Goal: Information Seeking & Learning: Learn about a topic

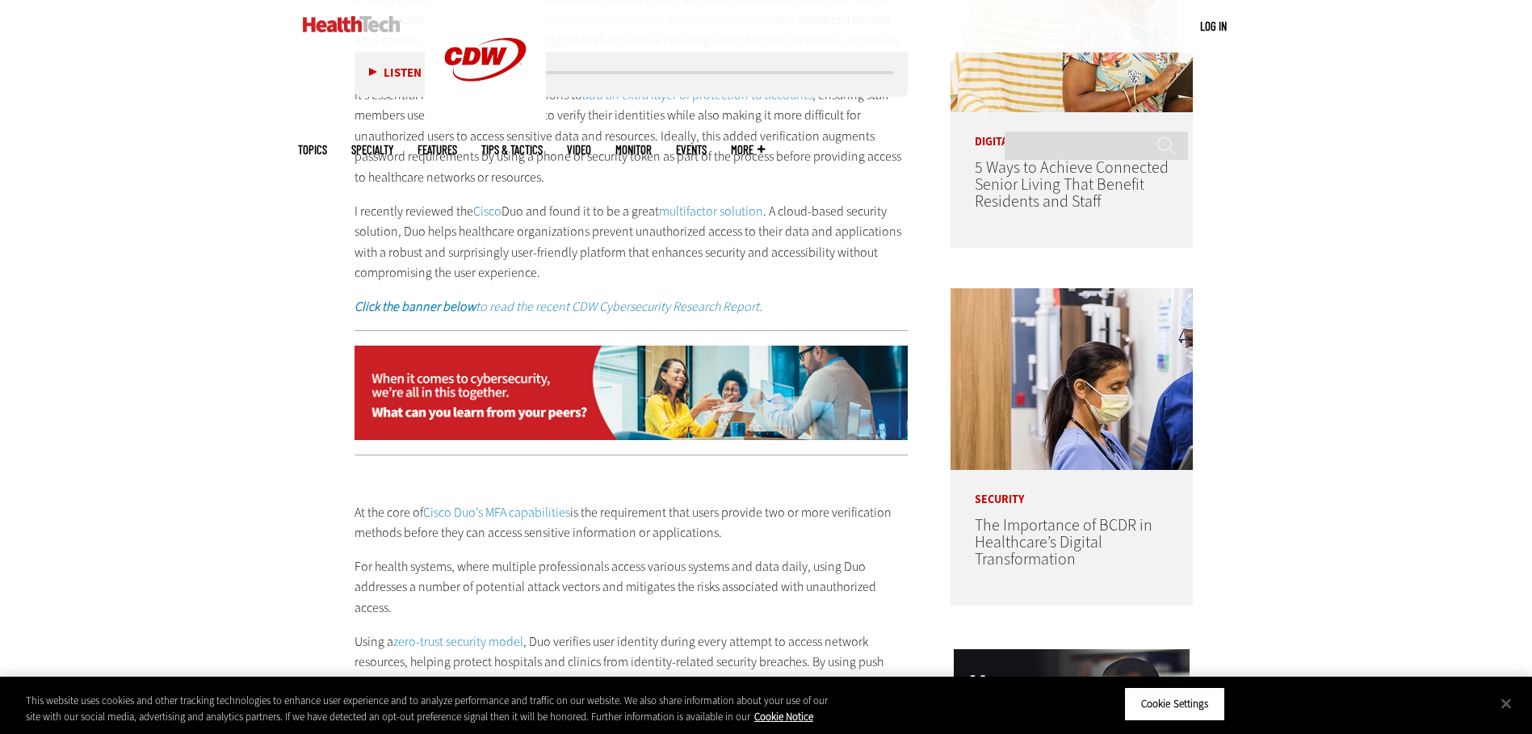
scroll to position [1292, 0]
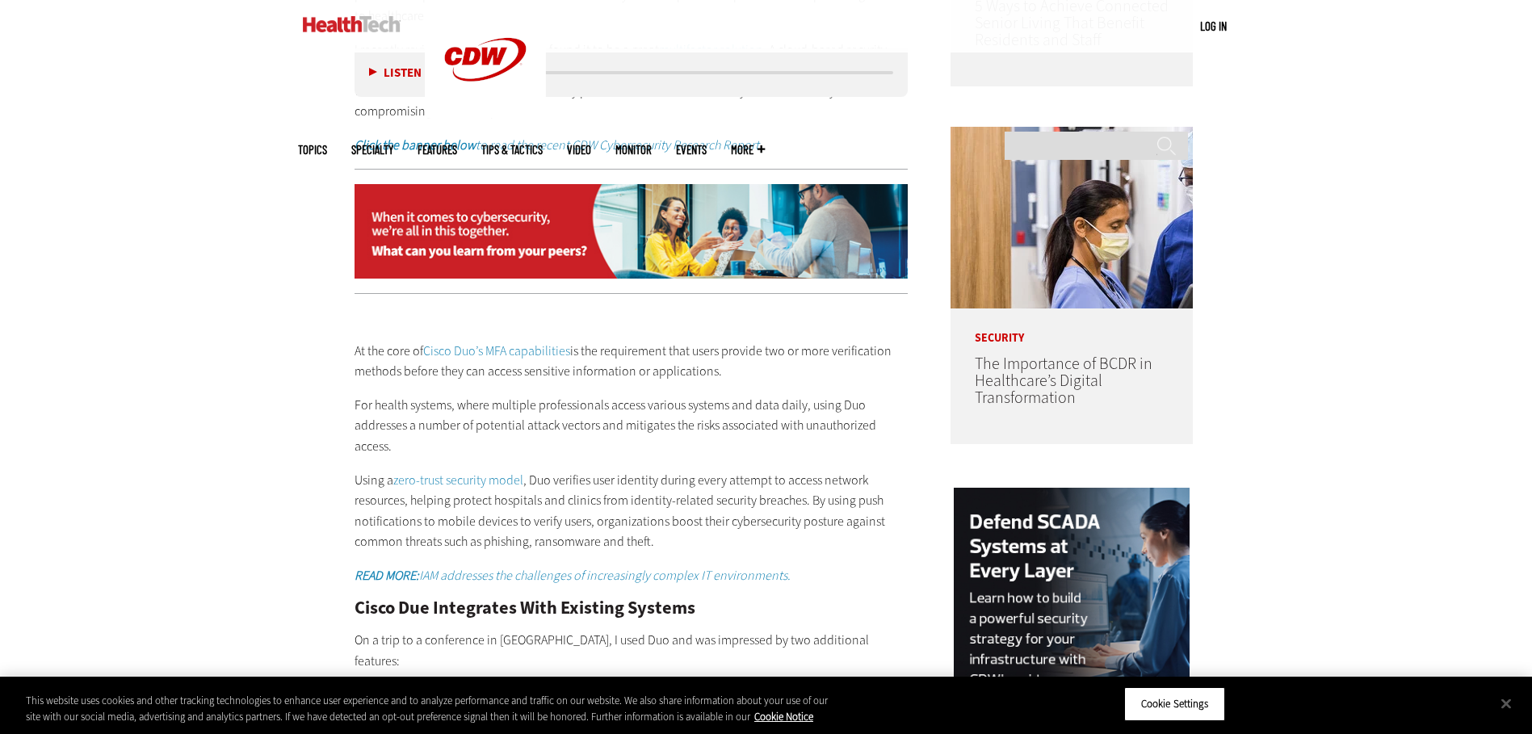
click at [531, 351] on link "Cisco Duo’s MFA capabilities" at bounding box center [496, 350] width 147 height 17
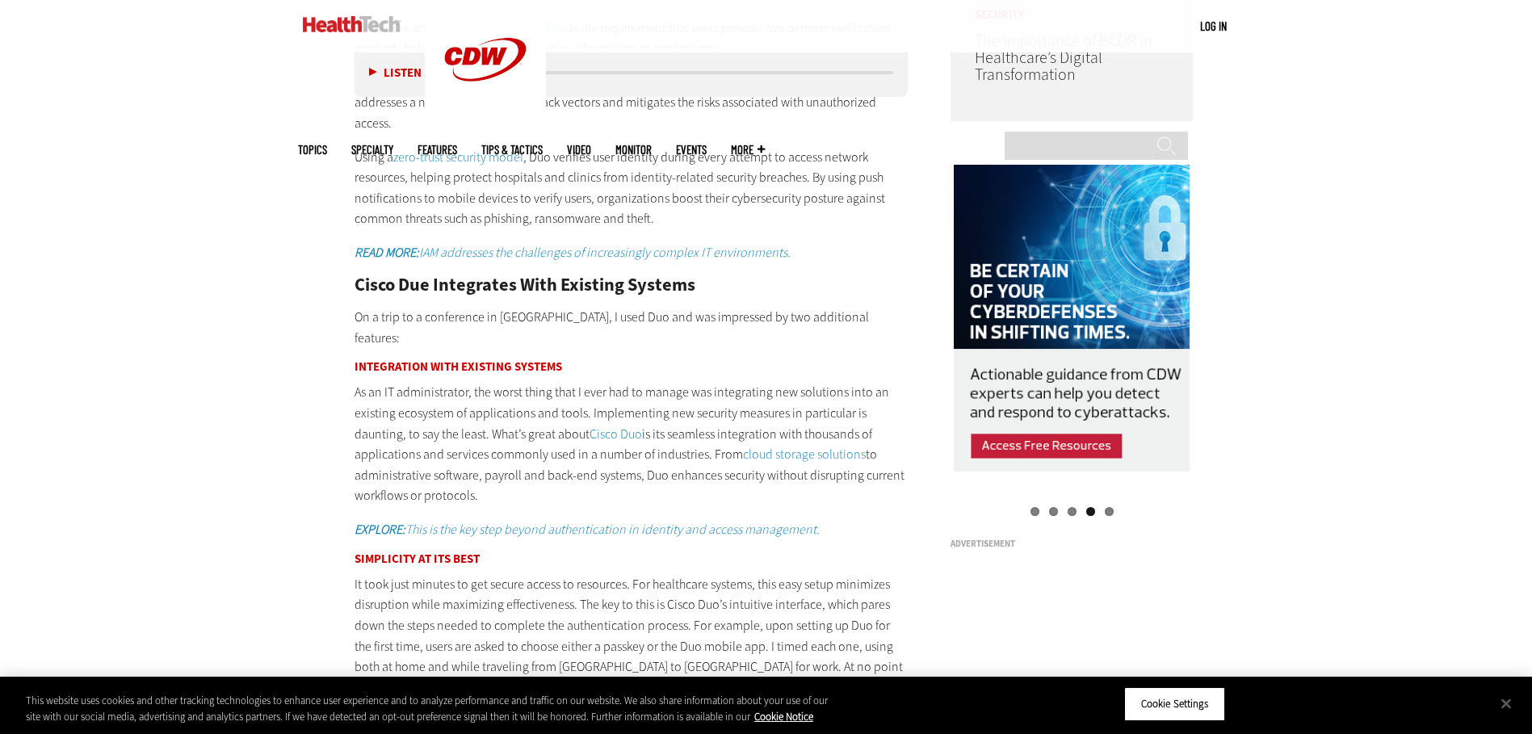
scroll to position [1373, 0]
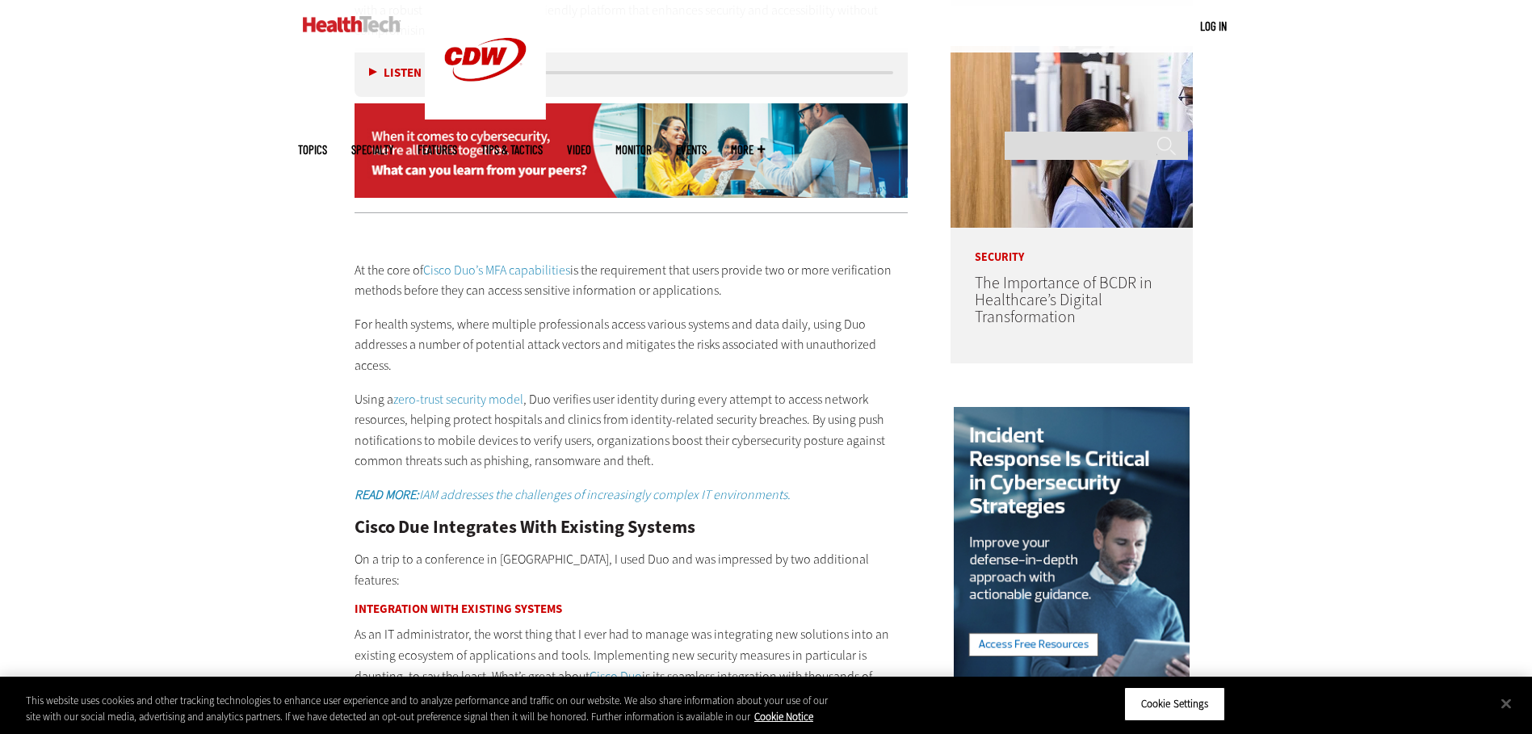
click at [405, 396] on link "zero-trust security model" at bounding box center [458, 399] width 130 height 17
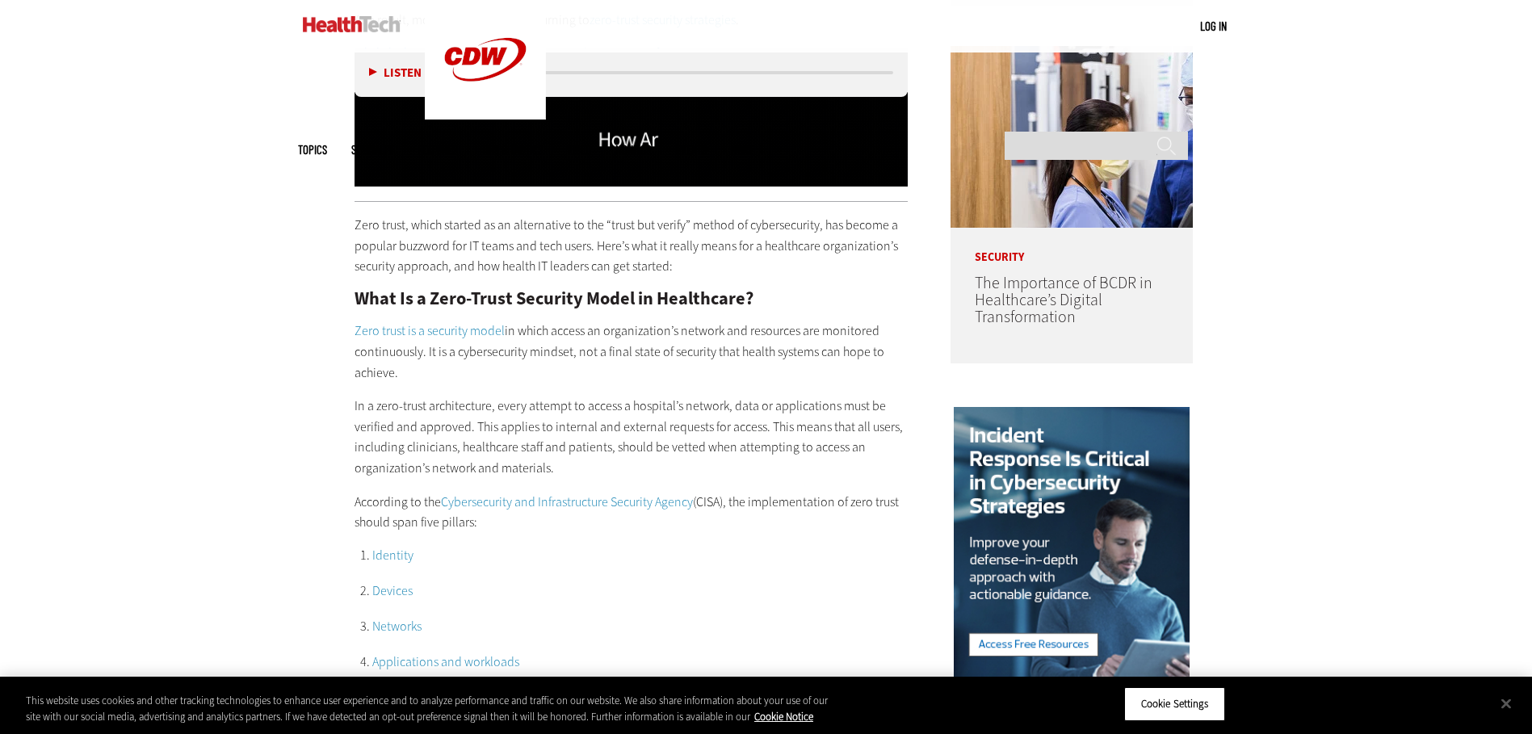
scroll to position [1535, 0]
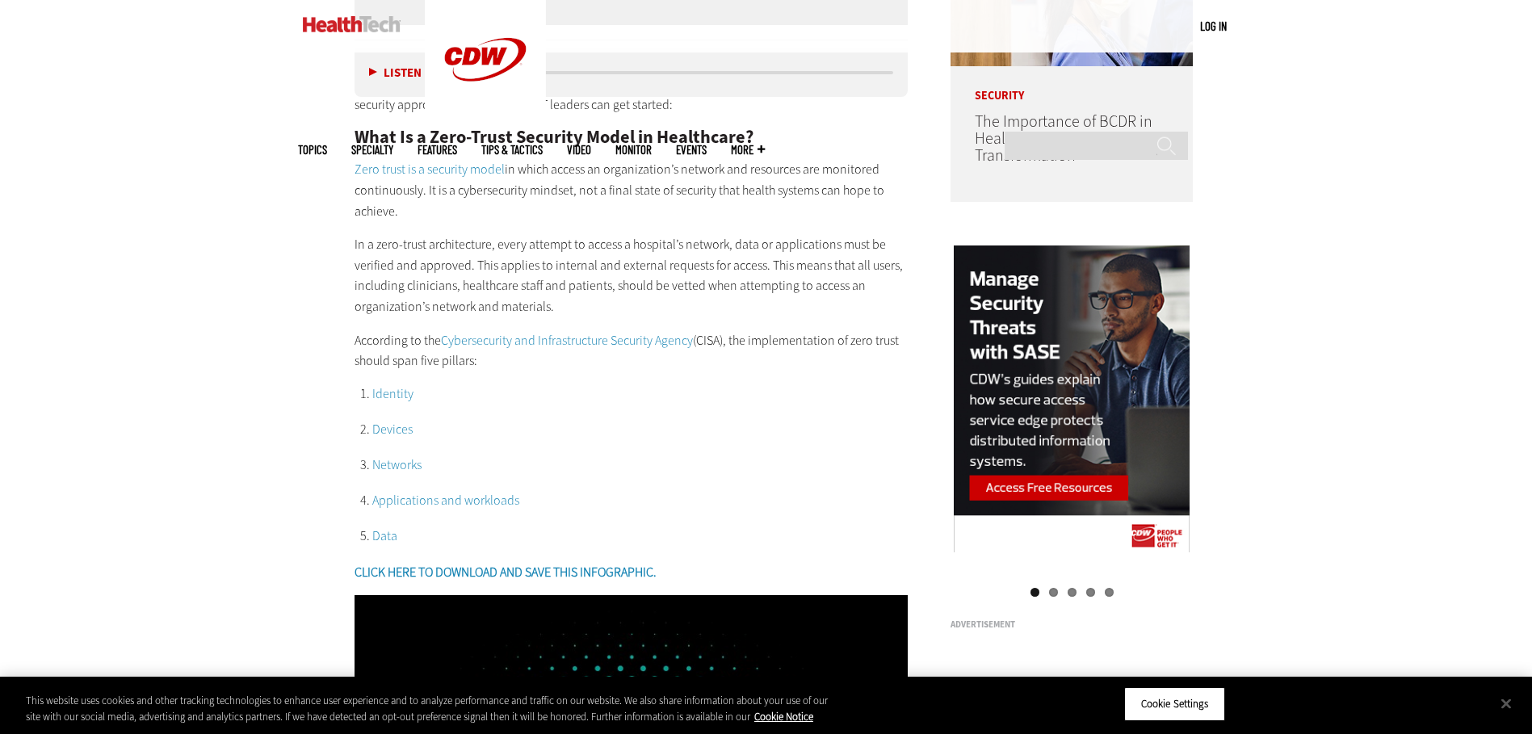
click at [388, 385] on link "Identity" at bounding box center [392, 393] width 41 height 17
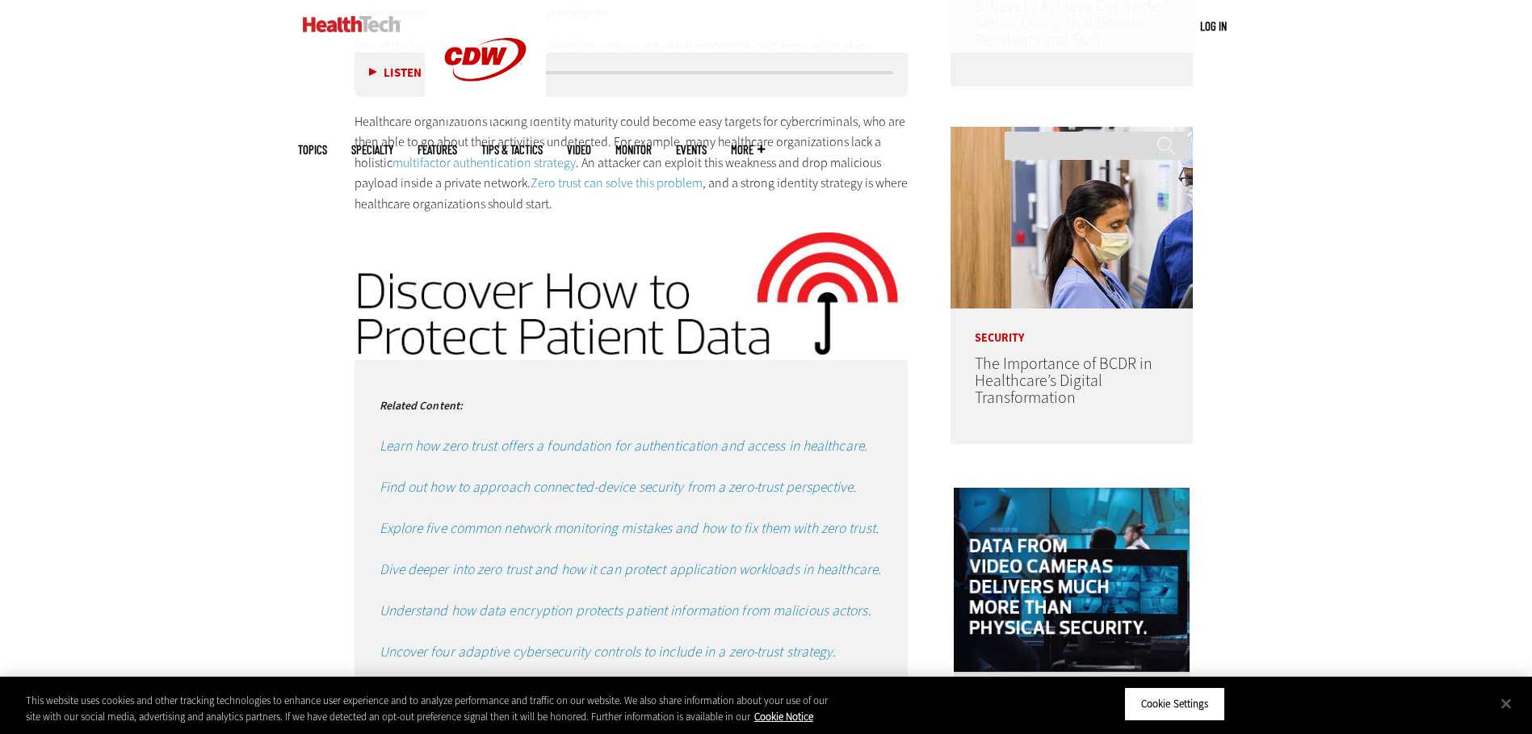
scroll to position [1454, 0]
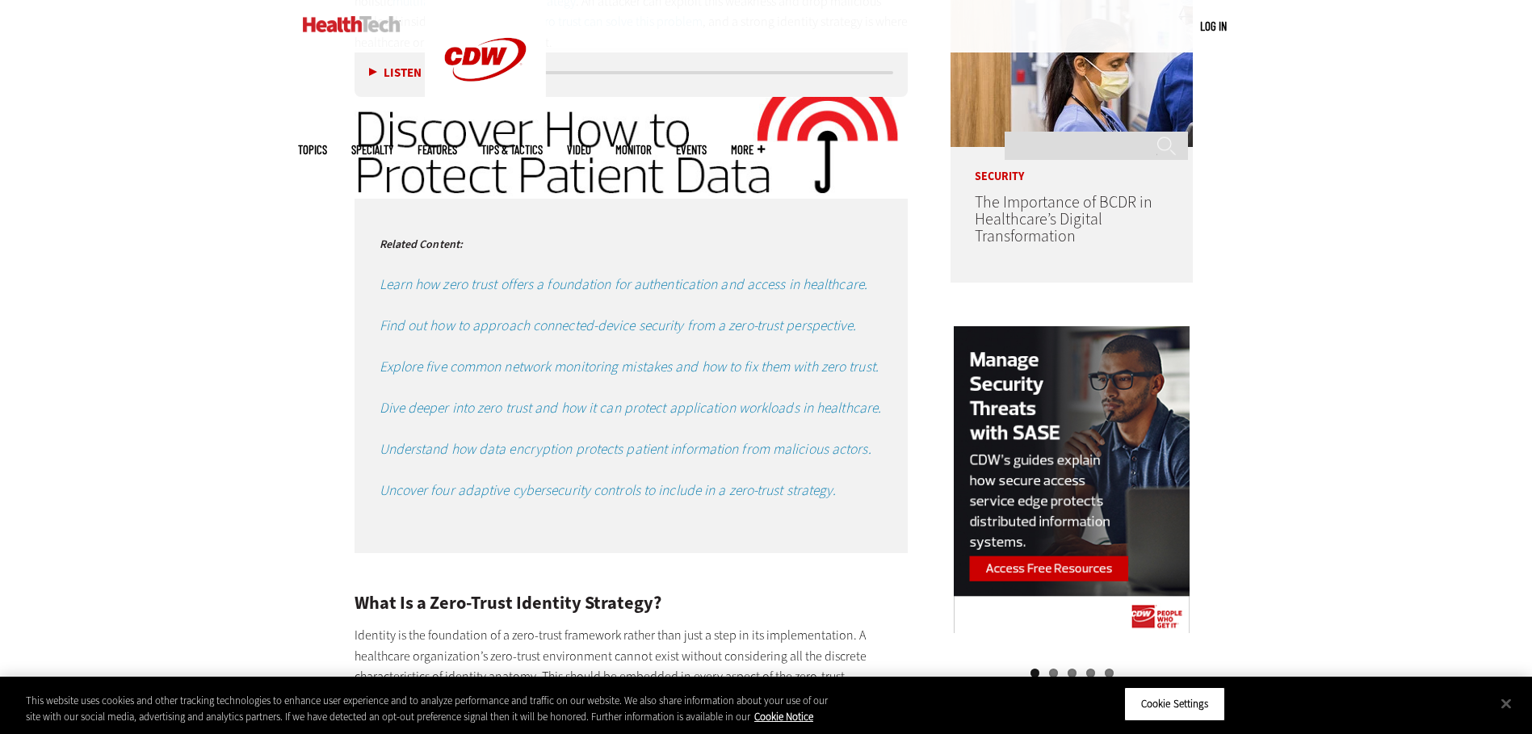
click at [568, 494] on em "Uncover four adaptive cybersecurity controls to include in a zero-trust strateg…" at bounding box center [608, 490] width 457 height 19
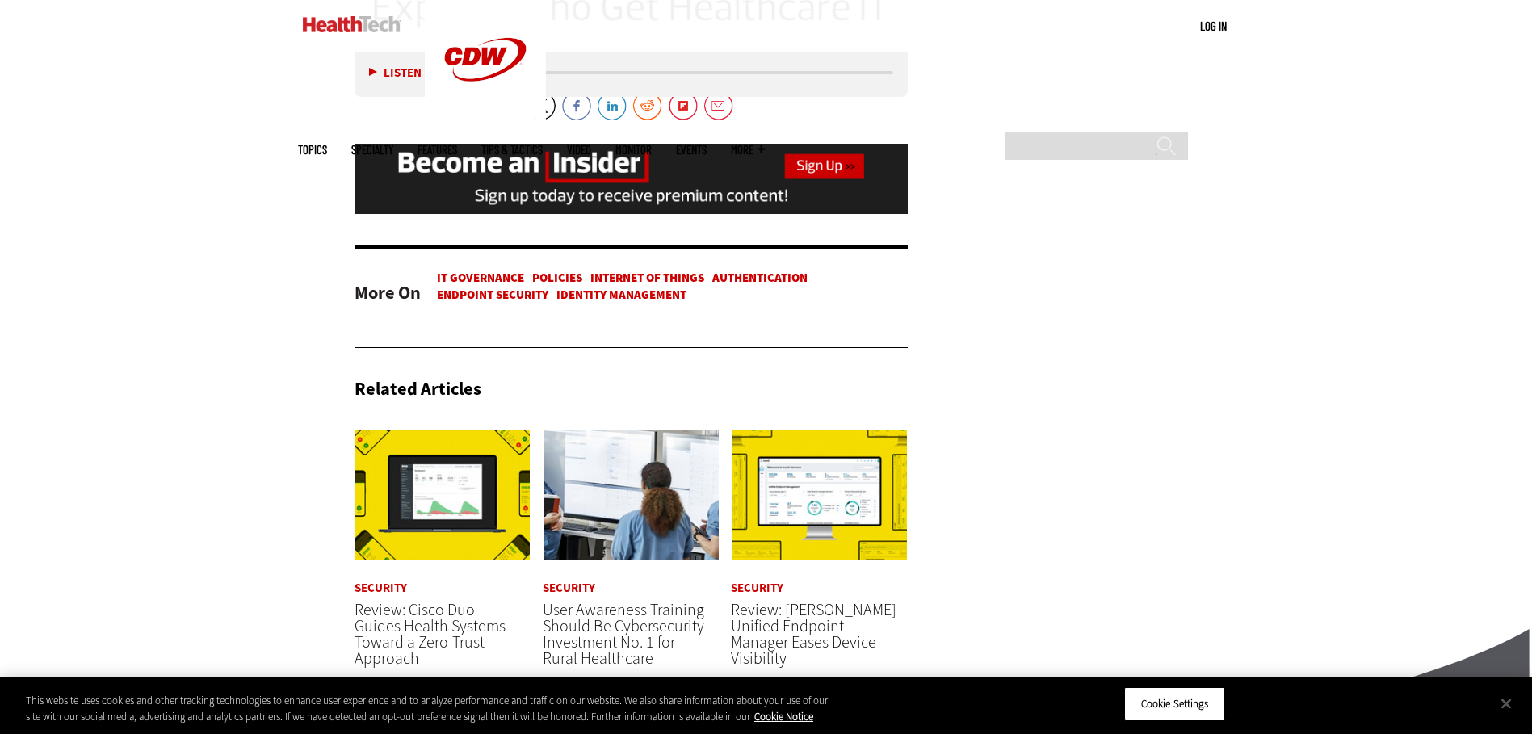
scroll to position [3877, 0]
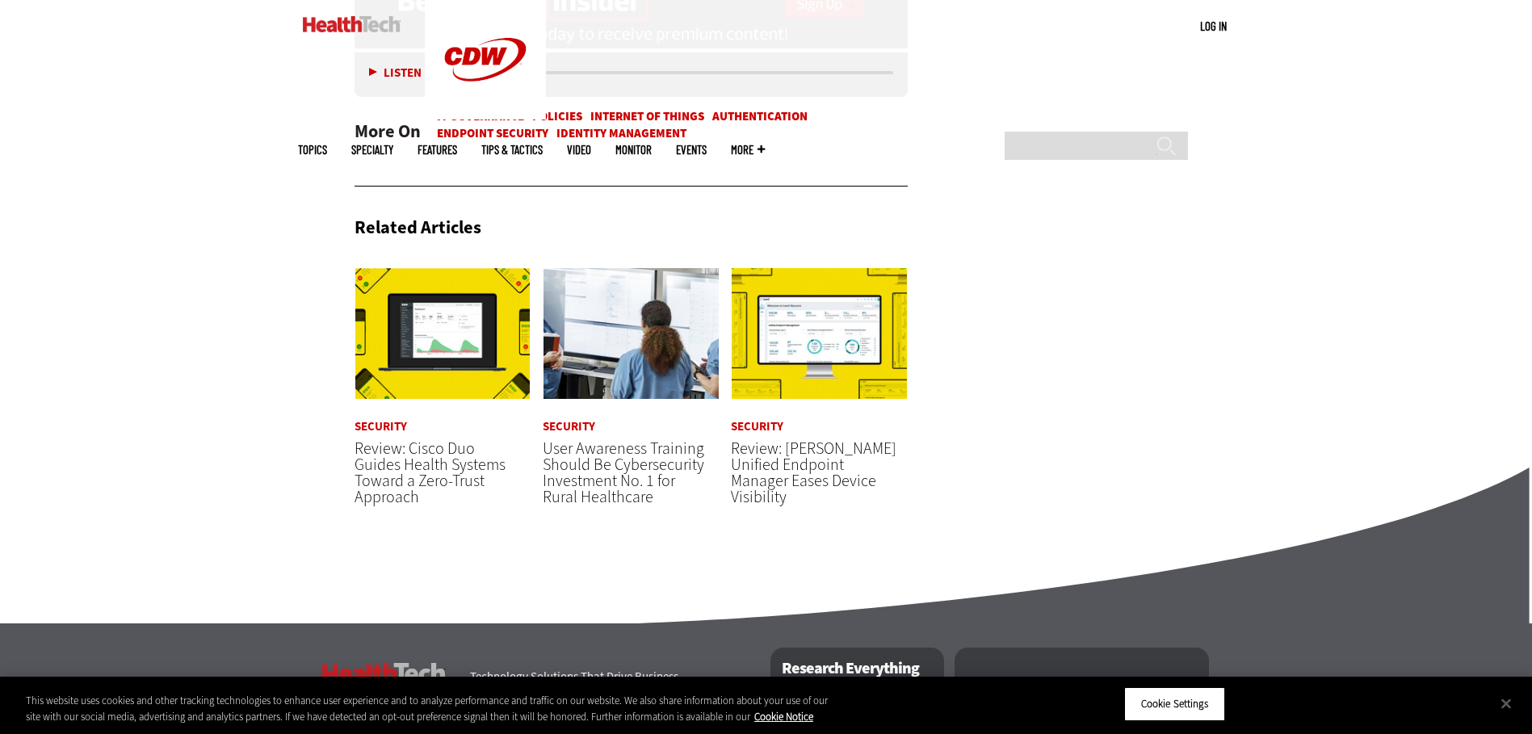
click at [388, 508] on span "Review: Cisco Duo Guides Health Systems Toward a Zero-Trust Approach" at bounding box center [430, 473] width 151 height 70
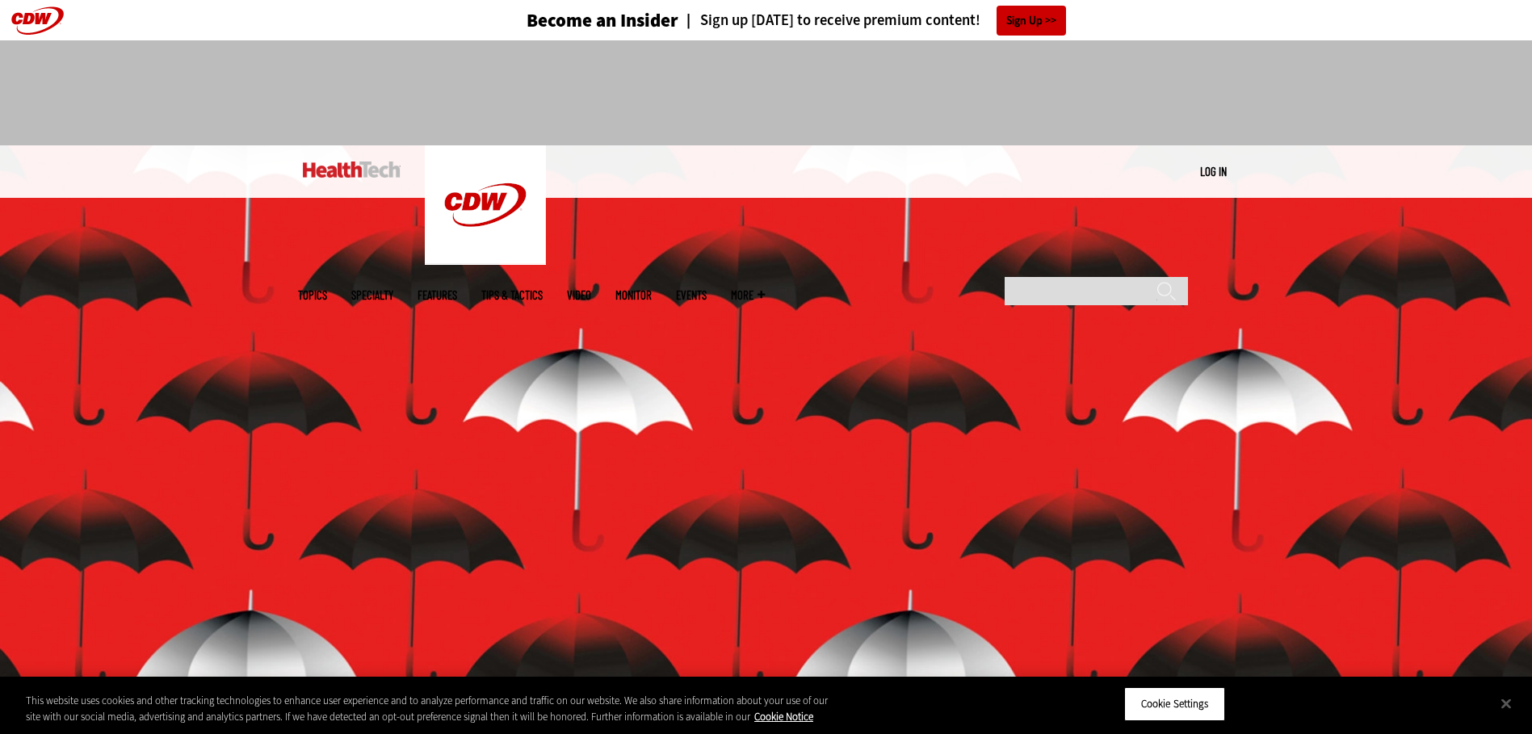
click at [789, 269] on ul "Topics Specialty Features Tips & Tactics Video MonITor Events More Search" at bounding box center [543, 295] width 491 height 52
click at [739, 269] on ul "Topics Specialty Features Tips & Tactics Video MonITor Events More Search" at bounding box center [543, 295] width 491 height 52
click at [652, 289] on link "MonITor" at bounding box center [633, 295] width 36 height 12
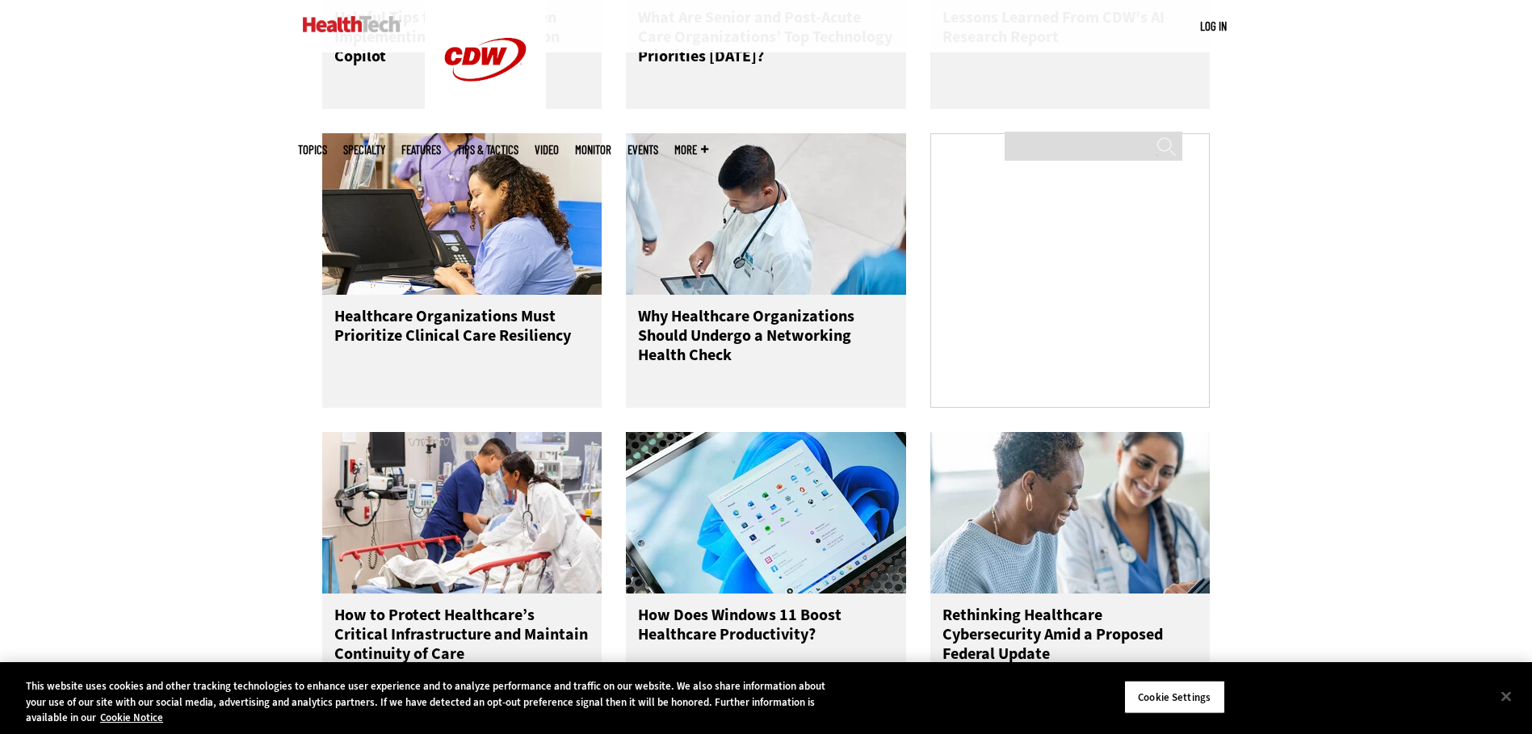
scroll to position [404, 0]
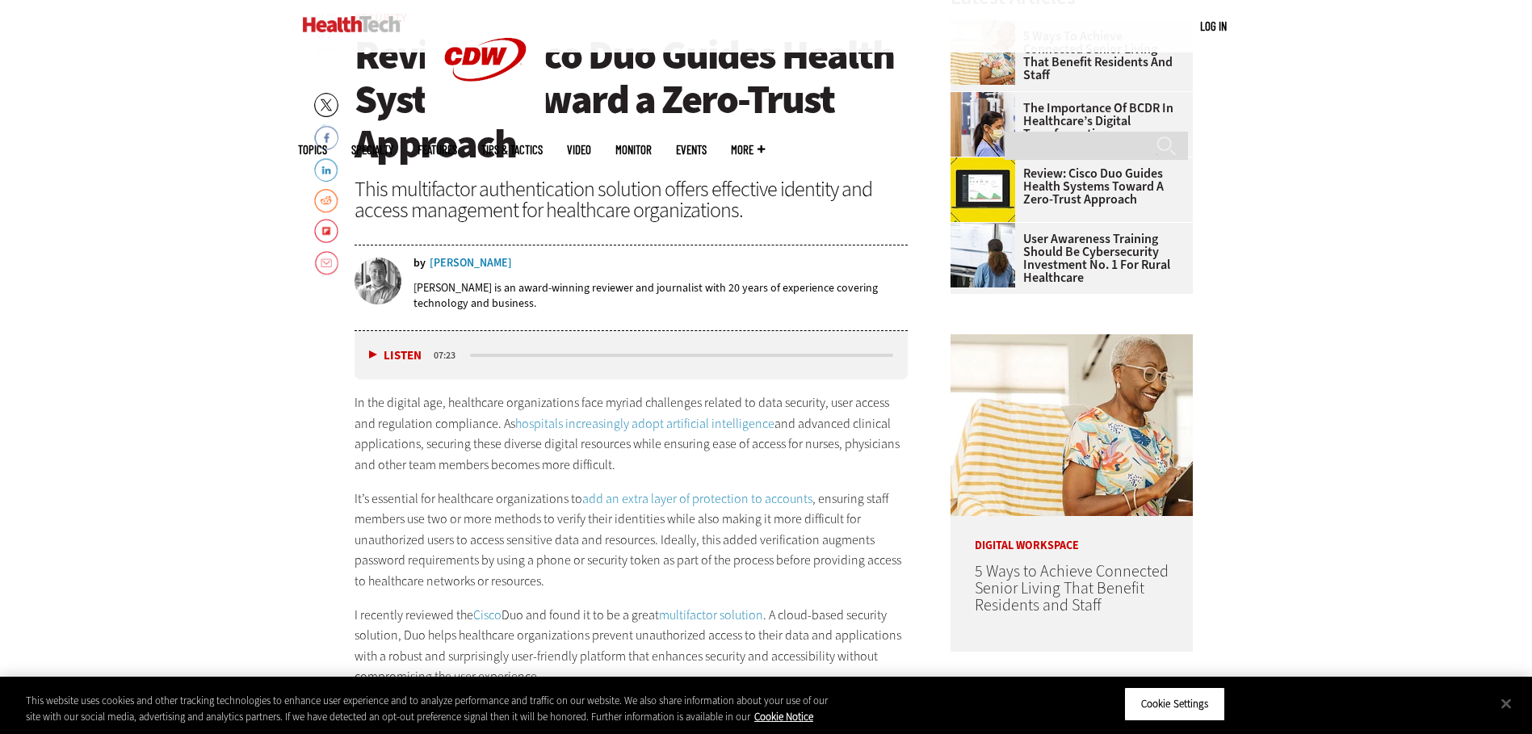
scroll to position [808, 0]
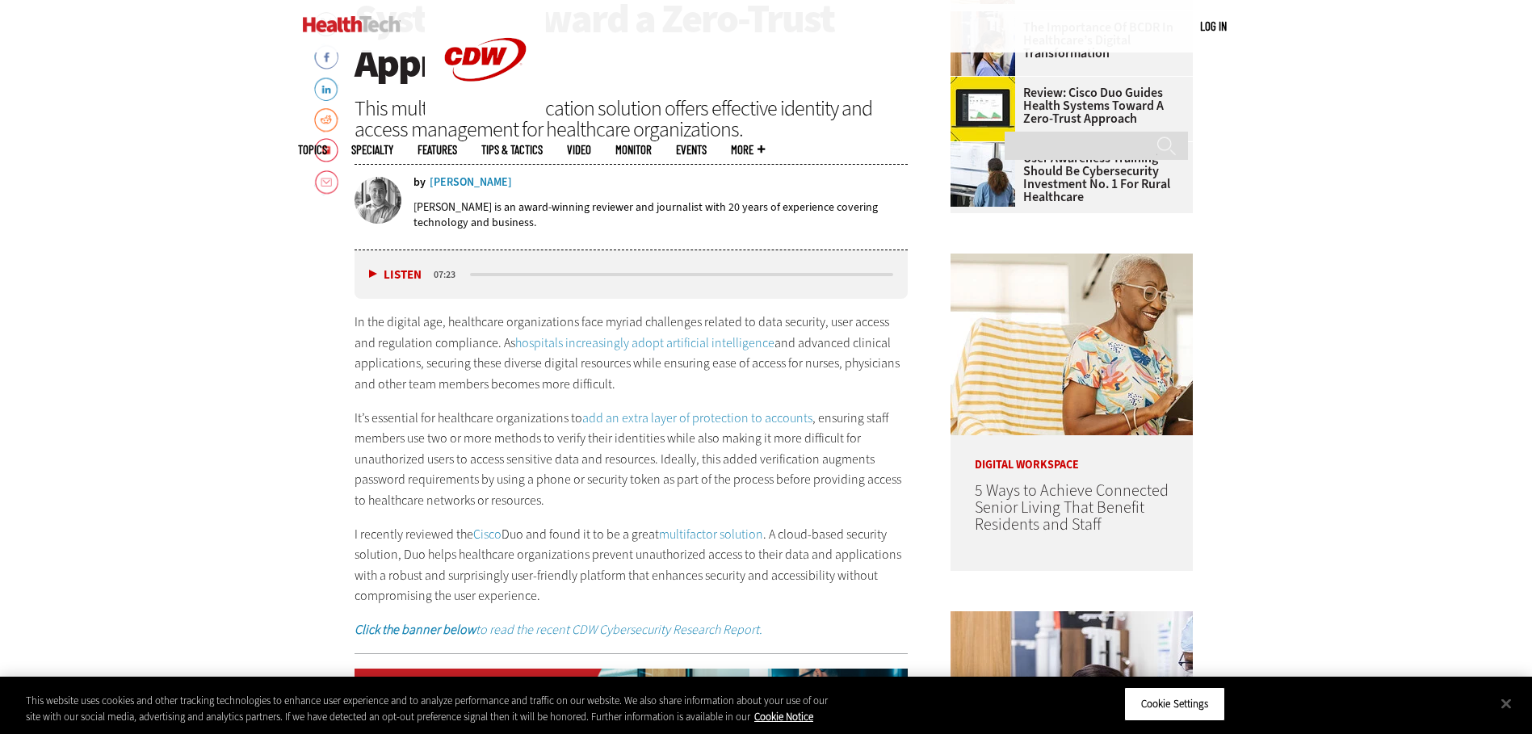
click at [678, 419] on link "add an extra layer of protection to accounts" at bounding box center [697, 417] width 230 height 17
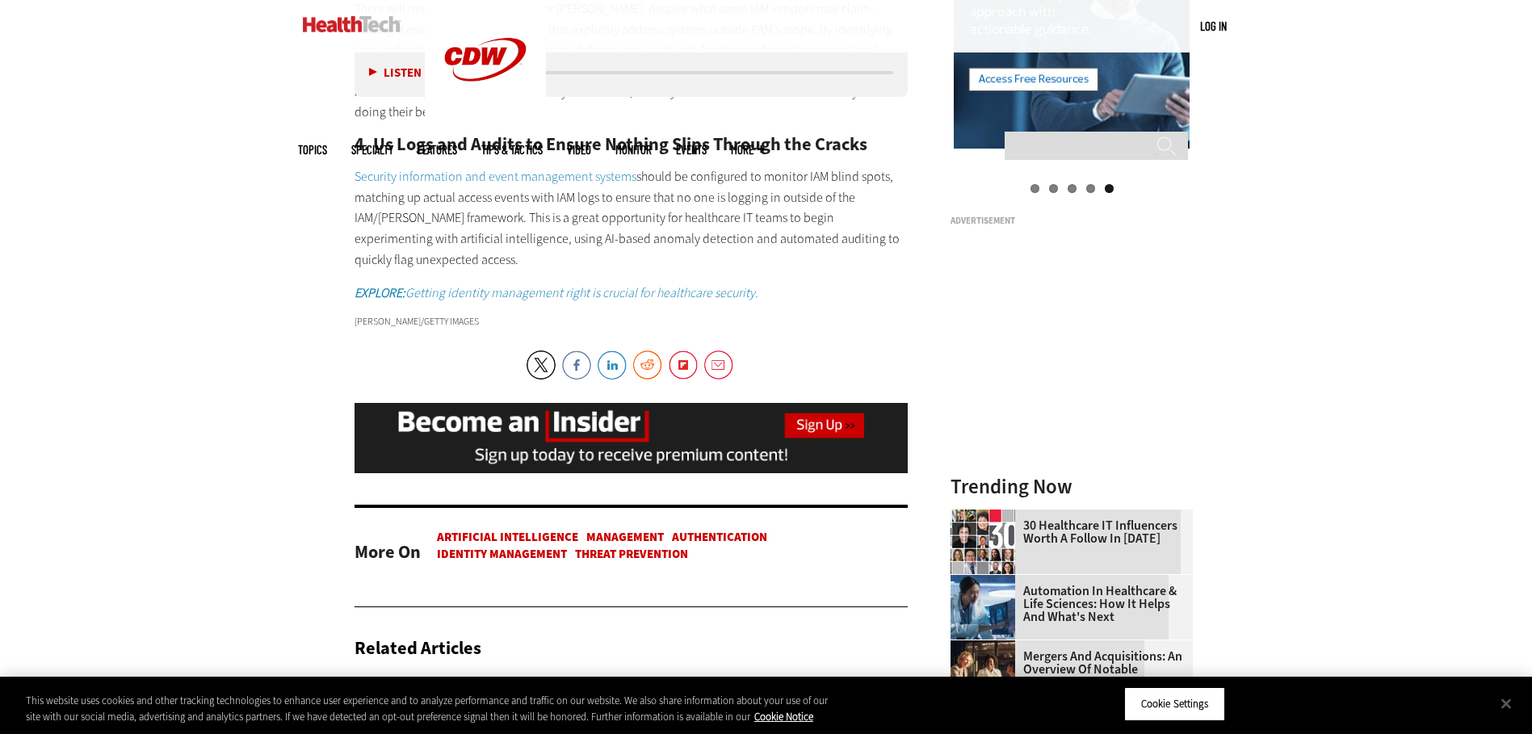
scroll to position [2262, 0]
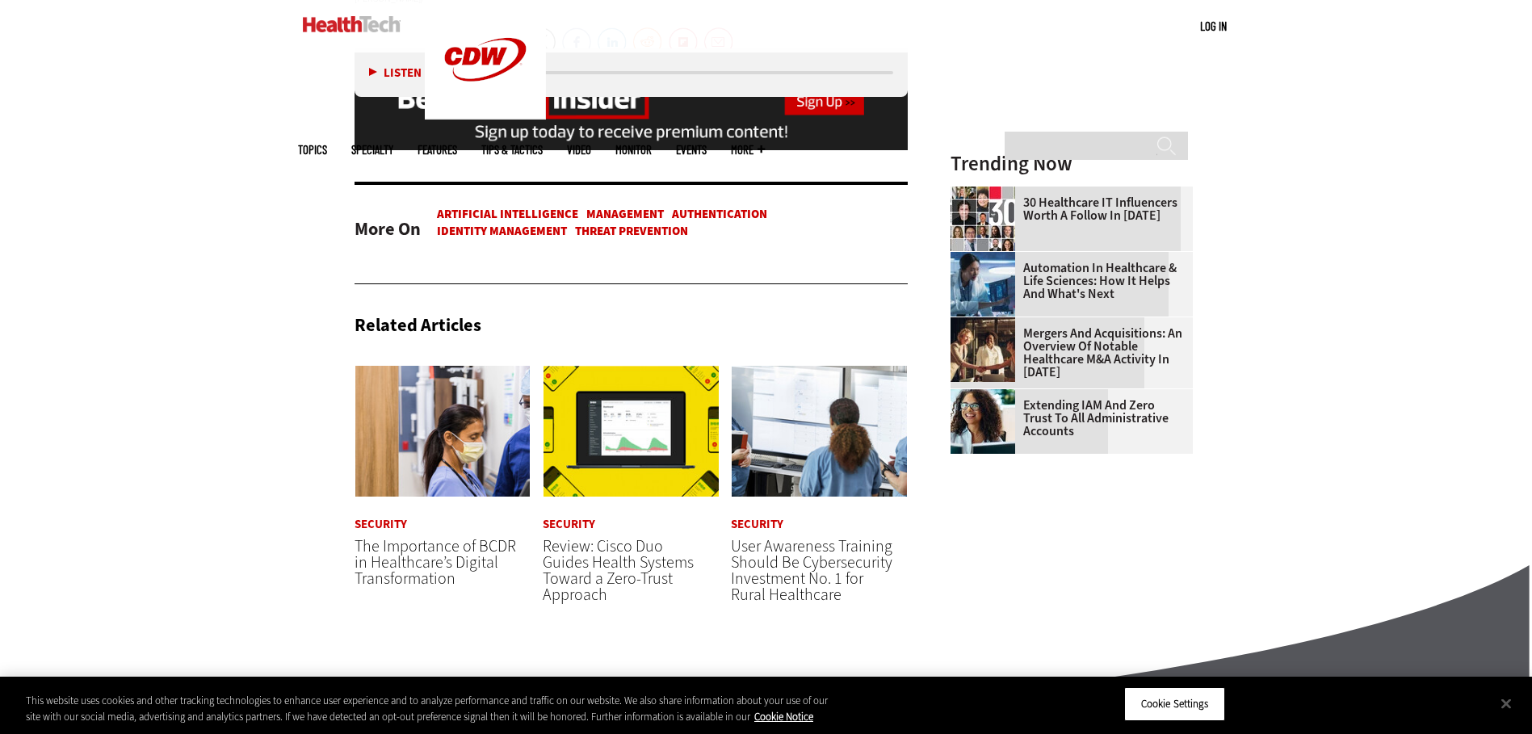
click at [829, 575] on span "User Awareness Training Should Be Cybersecurity Investment No. 1 for Rural Heal…" at bounding box center [812, 570] width 162 height 70
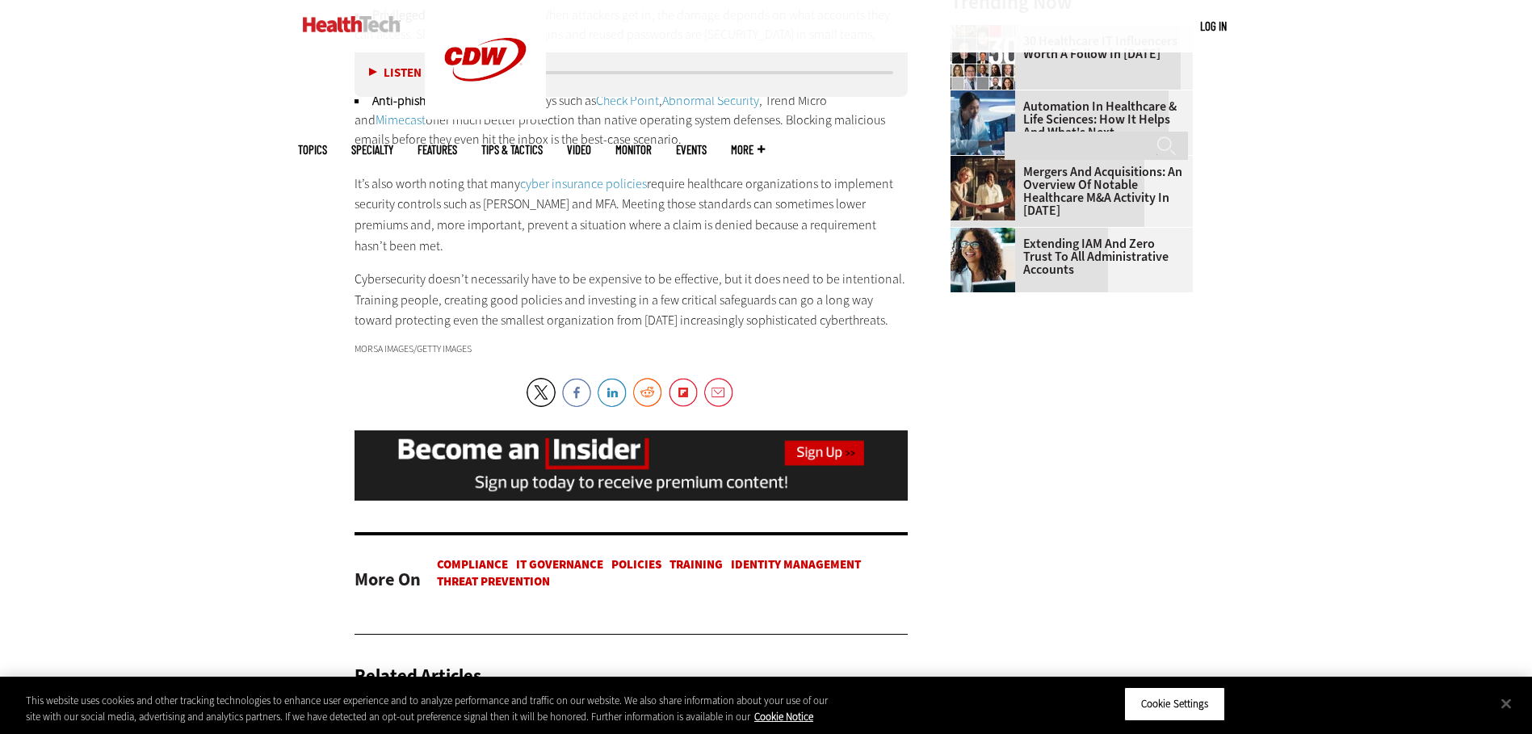
scroll to position [2665, 0]
